Goal: Information Seeking & Learning: Learn about a topic

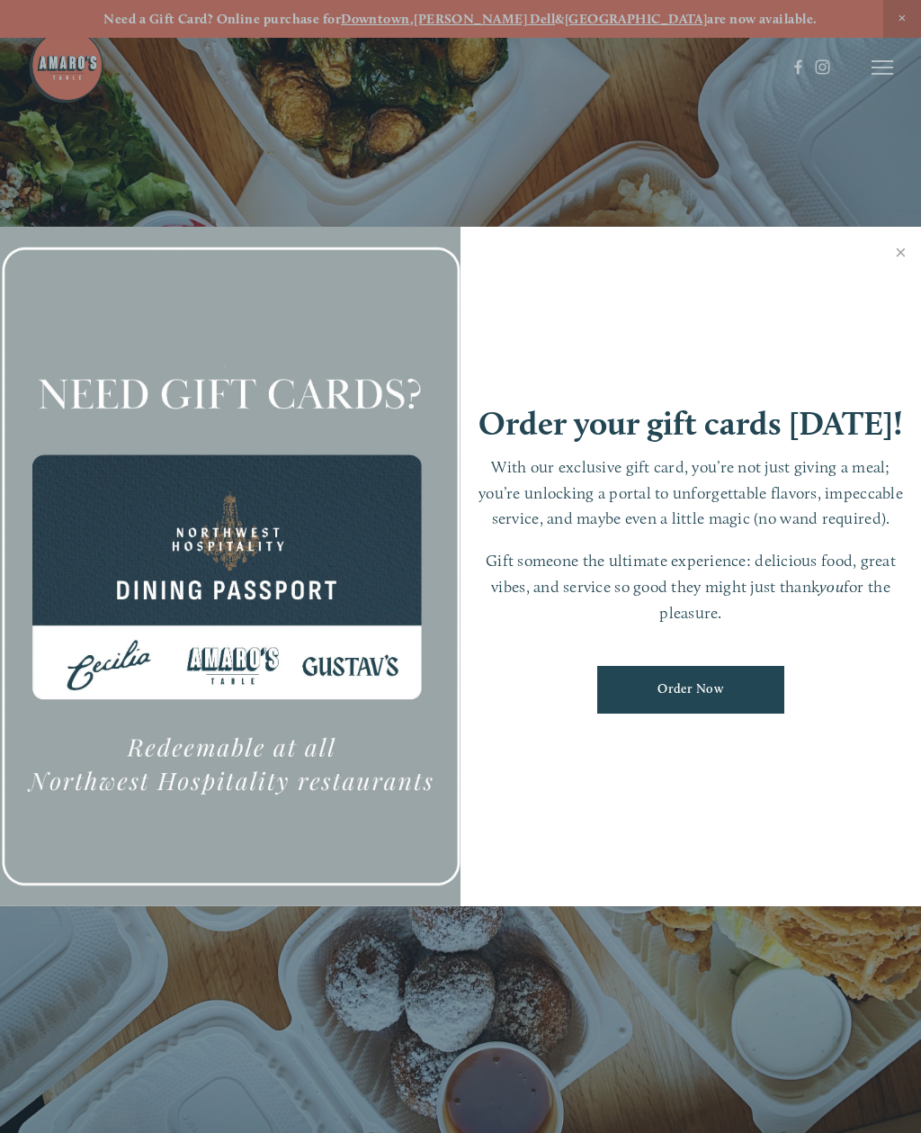
click at [905, 243] on link "Close" at bounding box center [901, 254] width 35 height 50
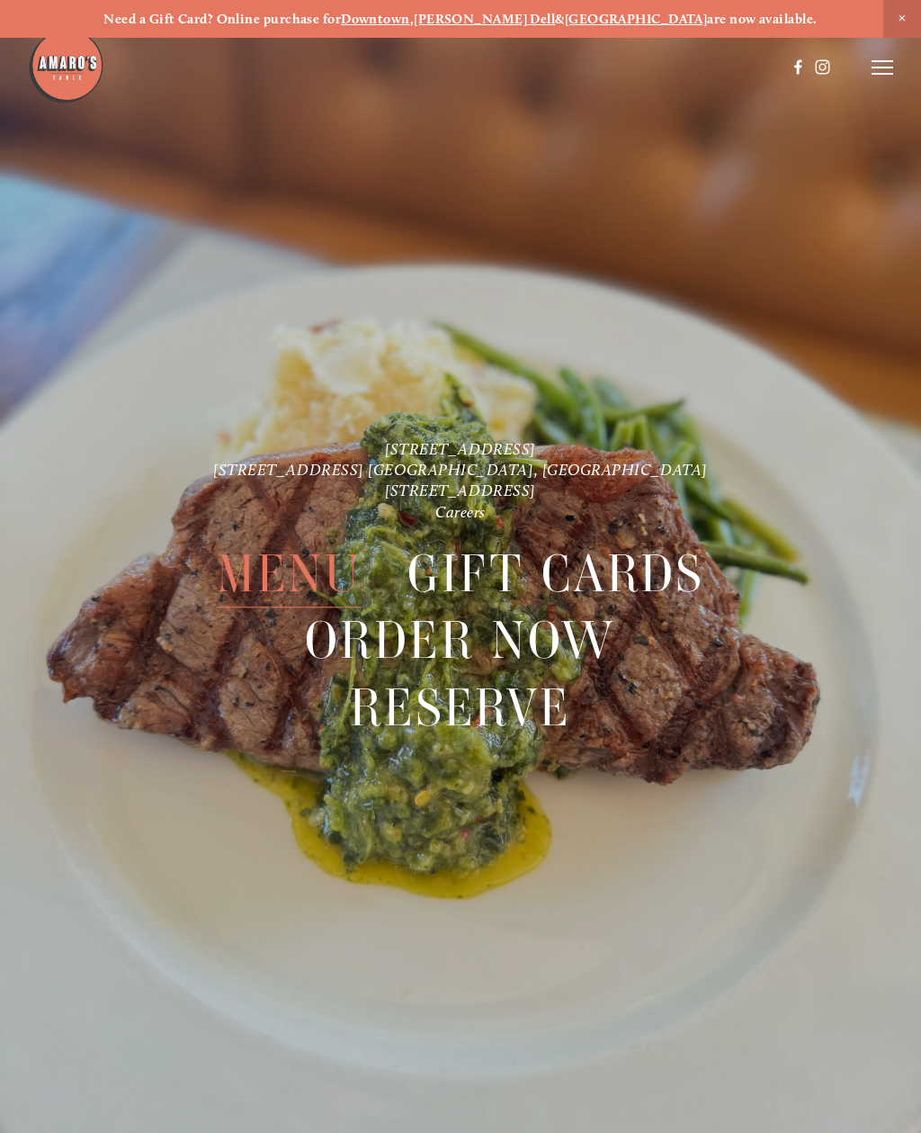
click at [914, 15] on span "Close Announcement" at bounding box center [903, 19] width 38 height 38
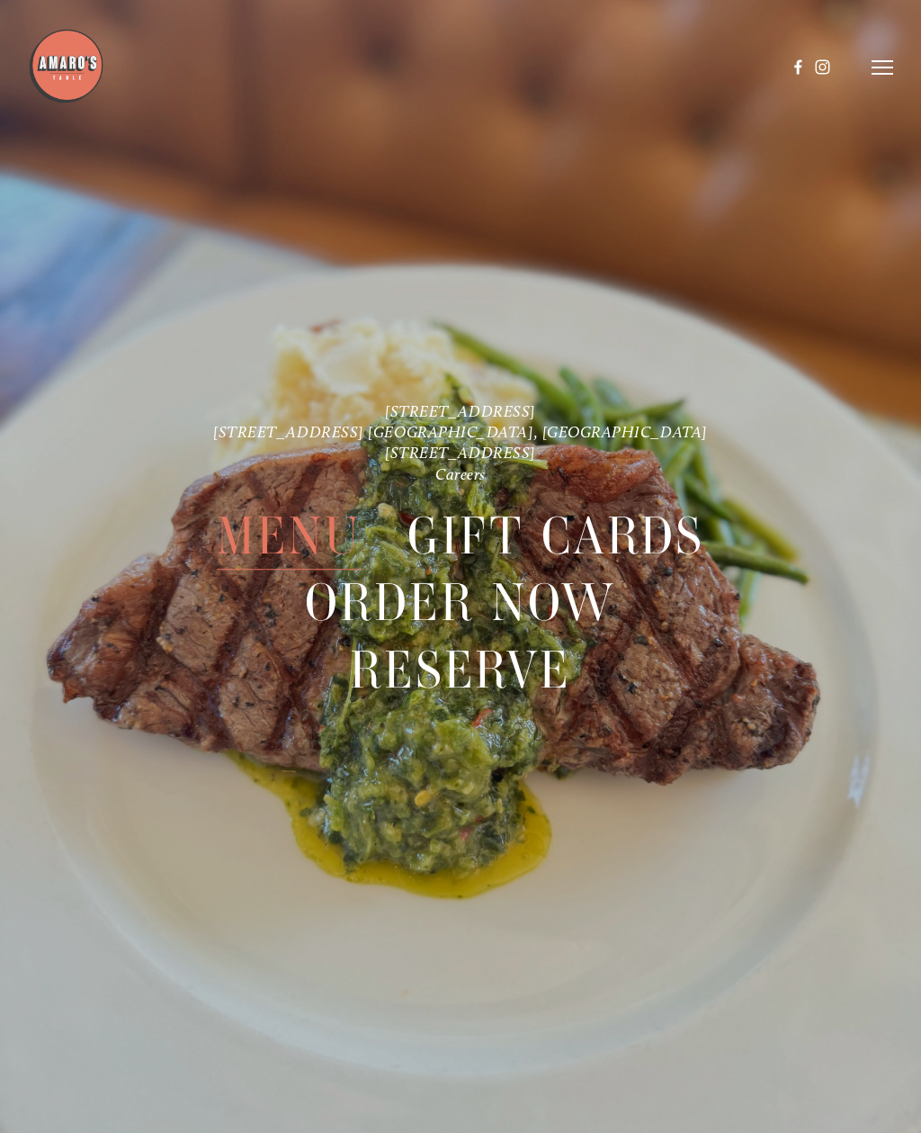
click at [888, 69] on icon at bounding box center [883, 67] width 22 height 16
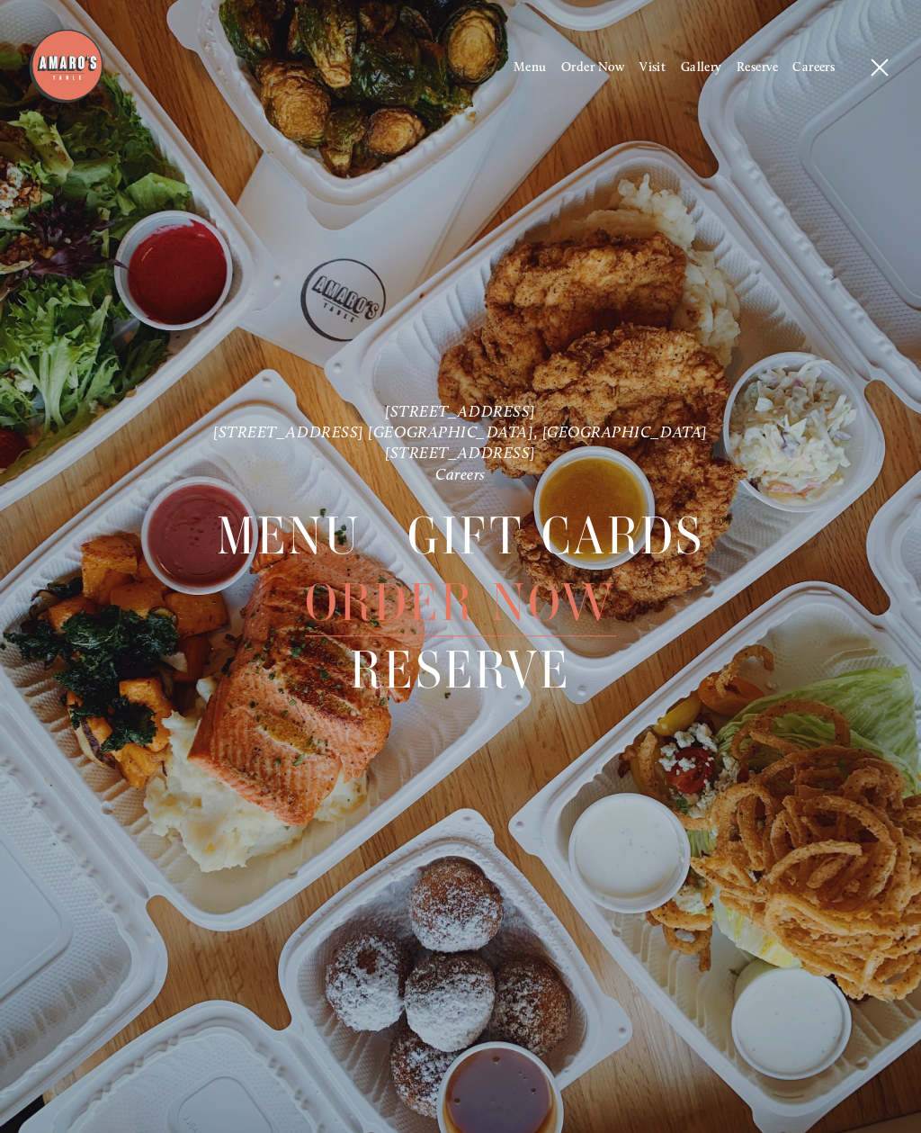
click at [523, 73] on span "Menu" at bounding box center [530, 66] width 33 height 15
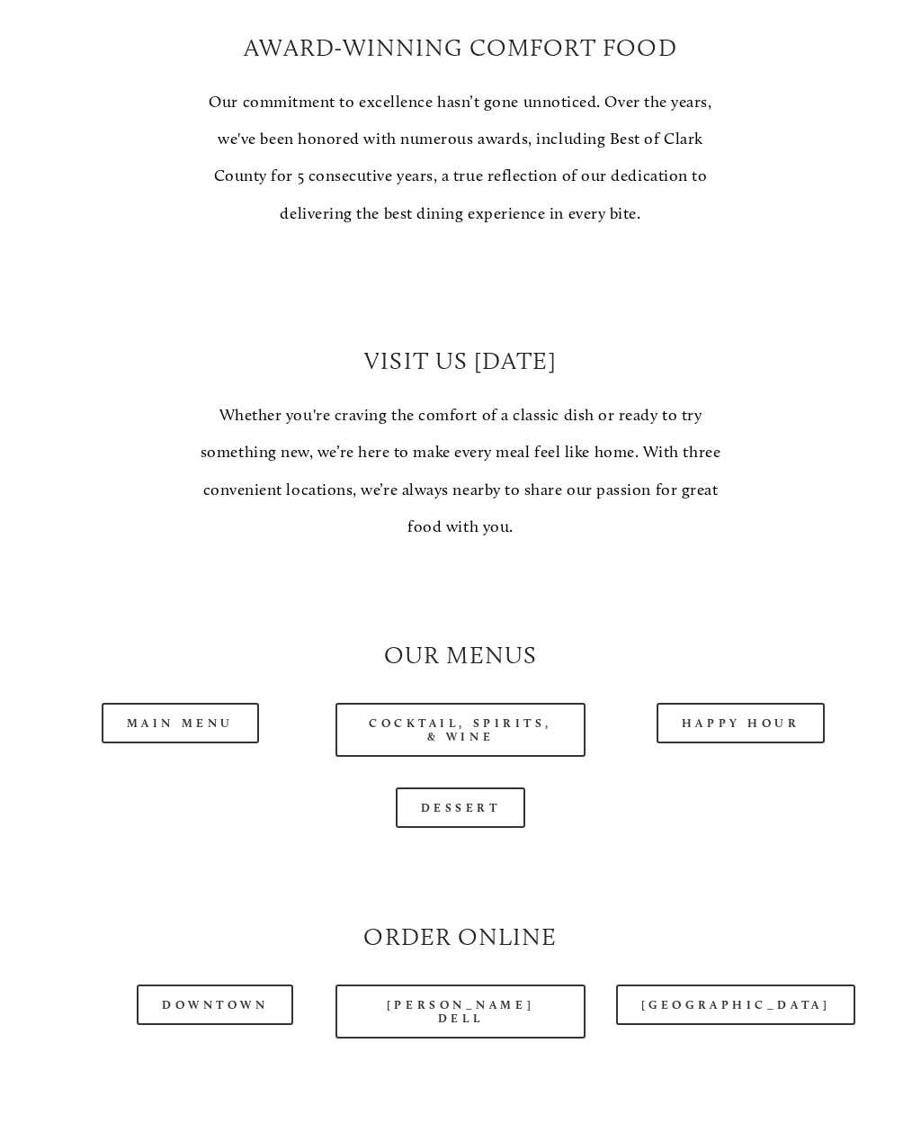
scroll to position [944, 0]
click at [166, 703] on link "Main Menu" at bounding box center [180, 723] width 157 height 40
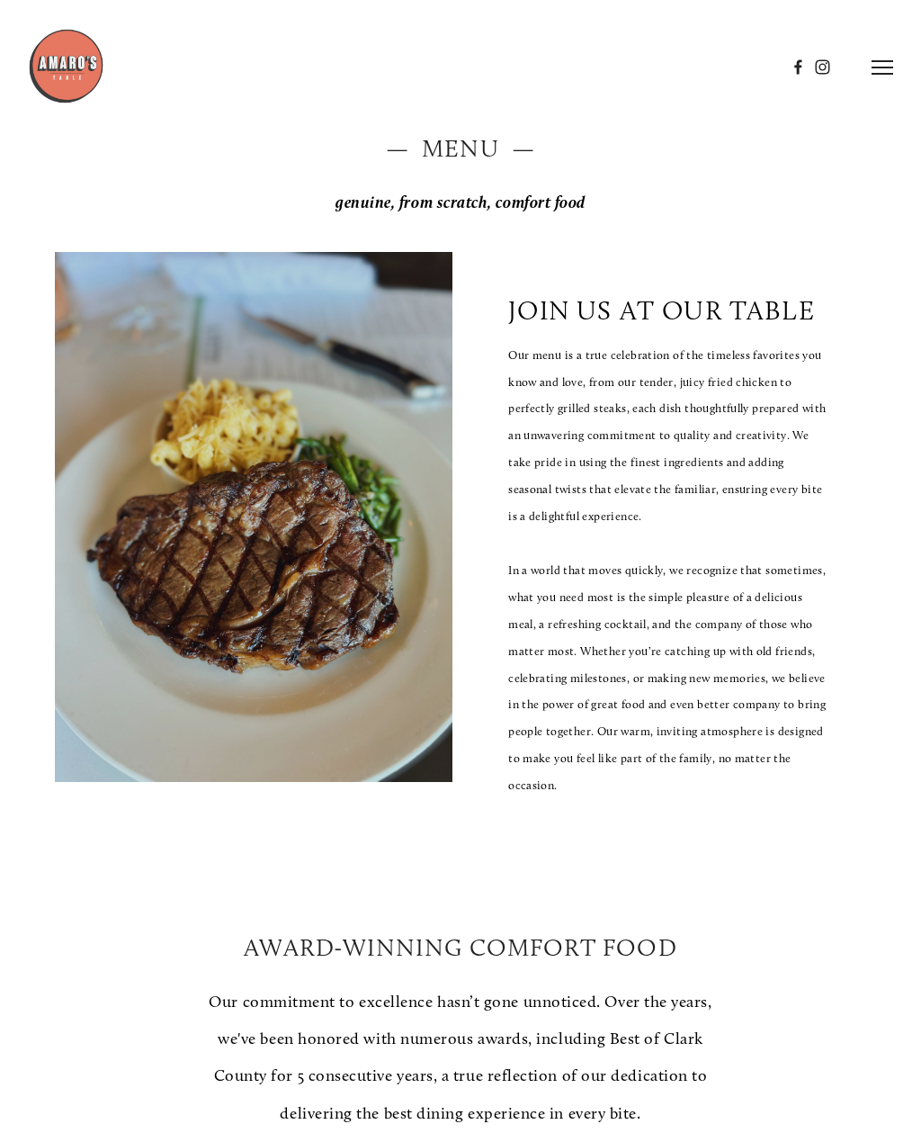
scroll to position [0, 0]
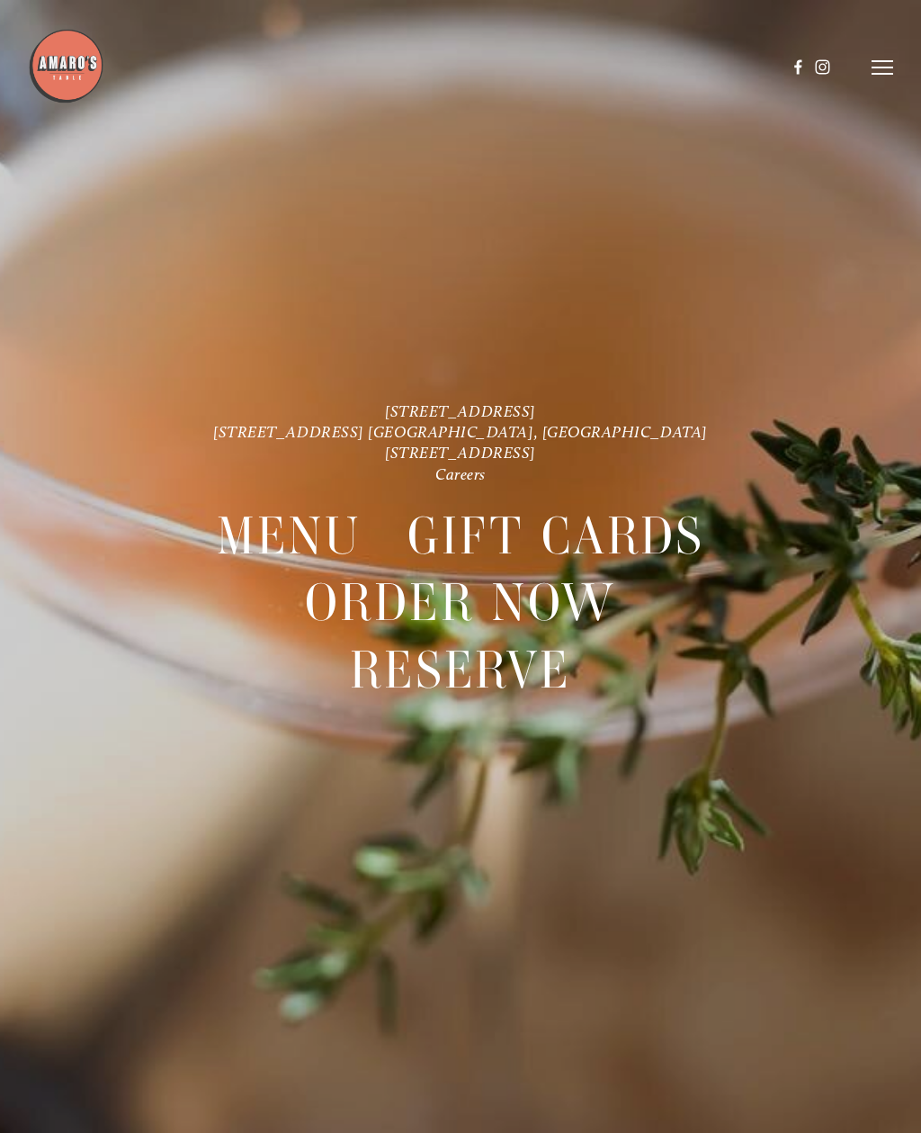
click at [151, 492] on nav "Menu Gift Cards Order Now Reserve" at bounding box center [461, 608] width 645 height 248
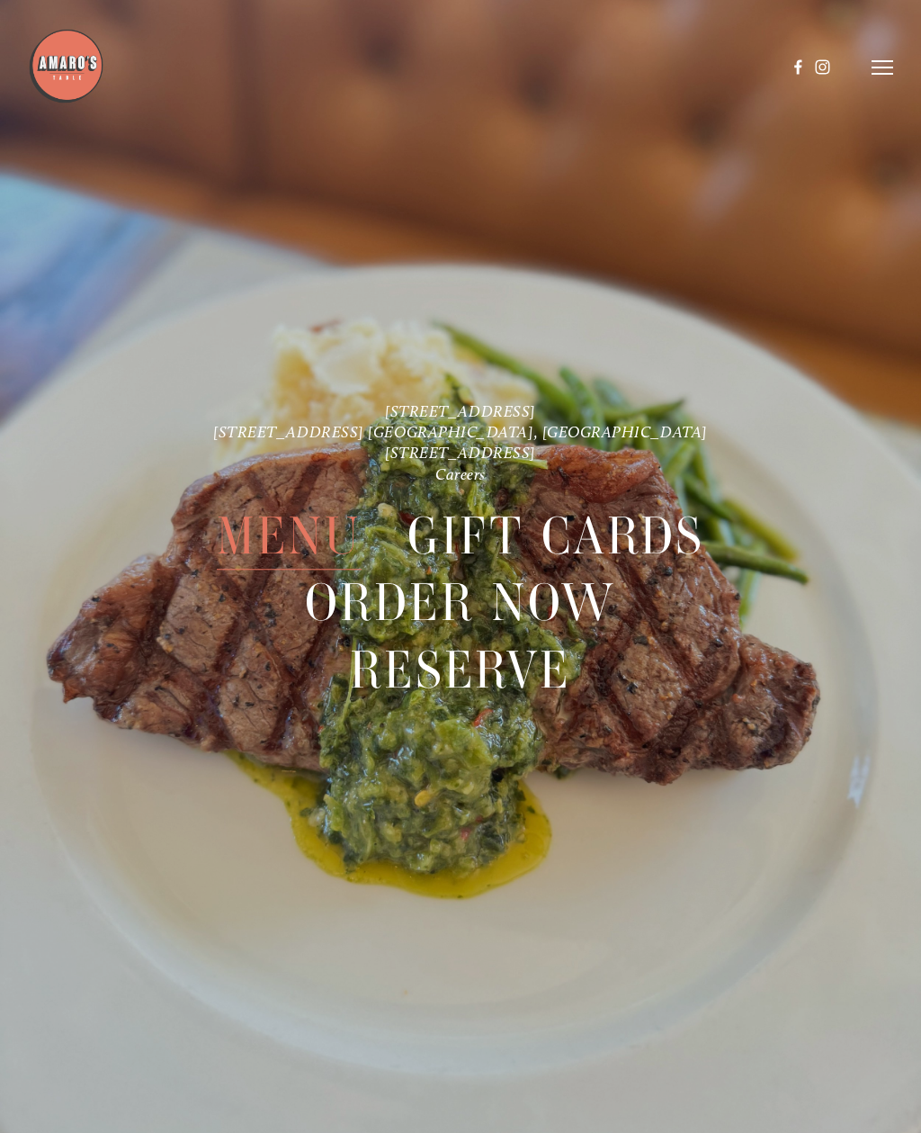
click at [260, 537] on span "Menu" at bounding box center [290, 536] width 146 height 67
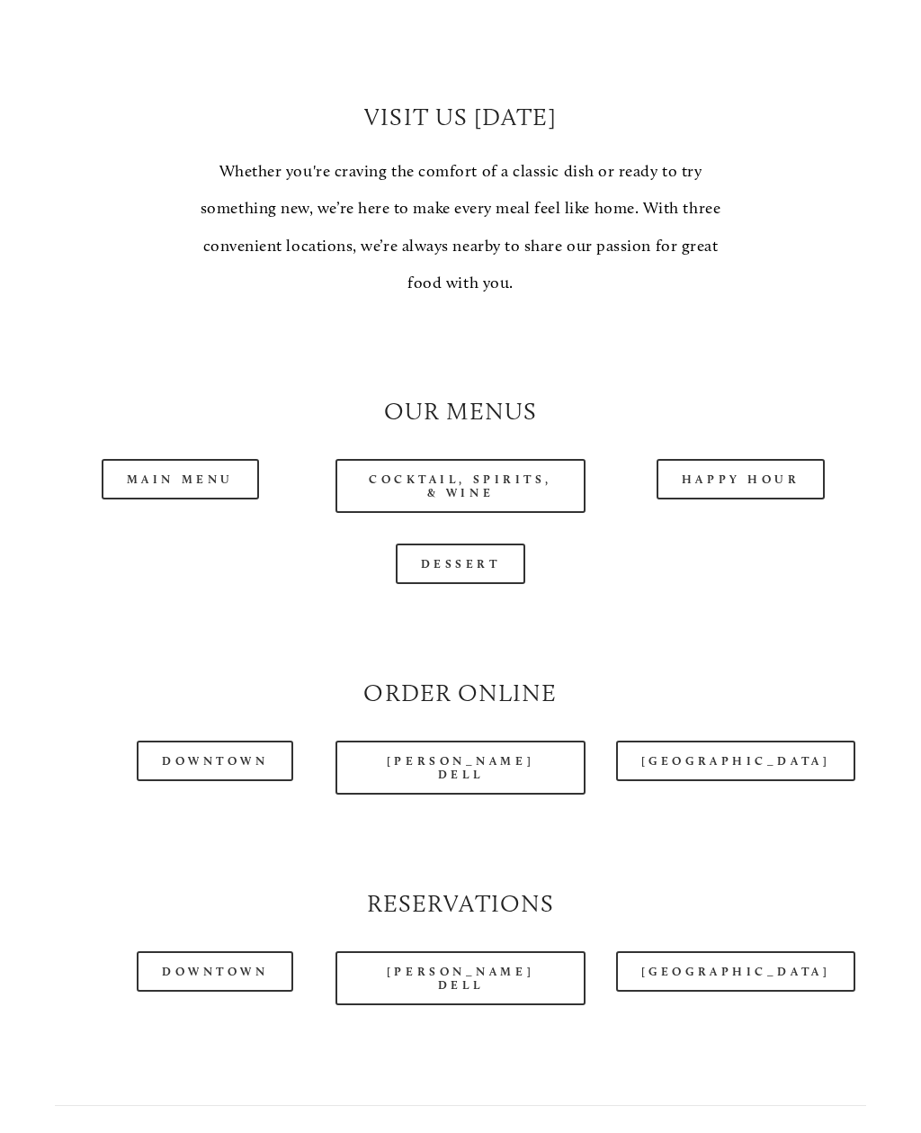
scroll to position [1211, 0]
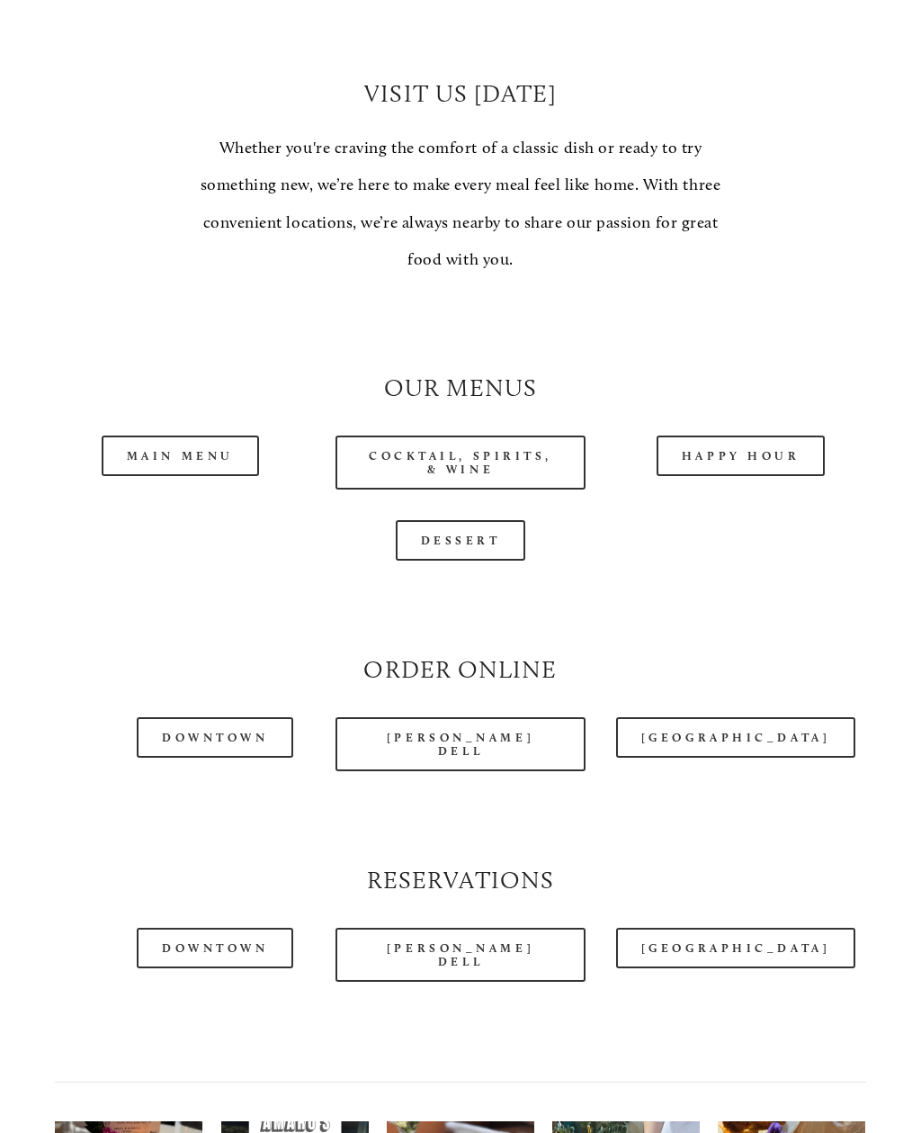
click at [397, 443] on link "Cocktail, Spirits, & Wine" at bounding box center [461, 463] width 250 height 54
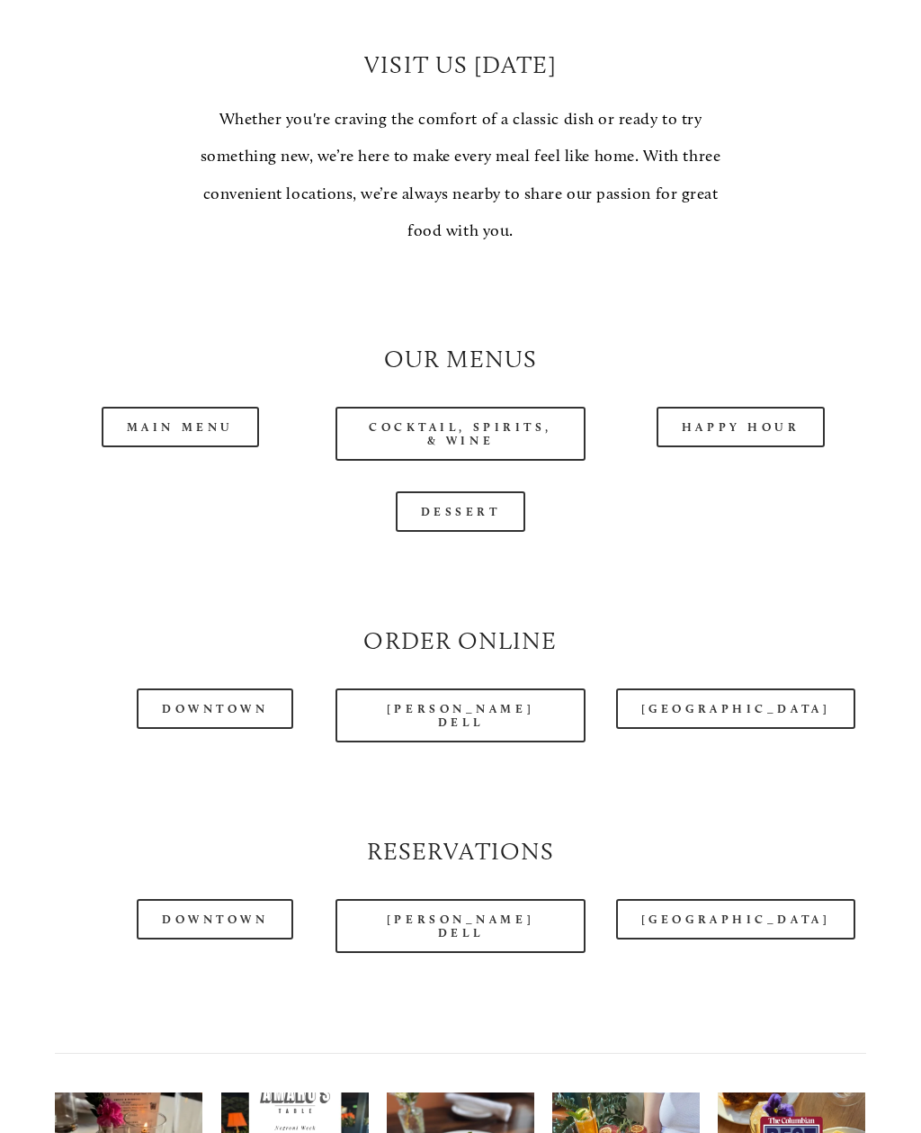
click at [762, 408] on link "Happy Hour" at bounding box center [741, 427] width 169 height 40
click at [444, 502] on link "Dessert" at bounding box center [461, 511] width 130 height 40
click at [159, 414] on link "Main Menu" at bounding box center [180, 427] width 157 height 40
